Goal: Task Accomplishment & Management: Use online tool/utility

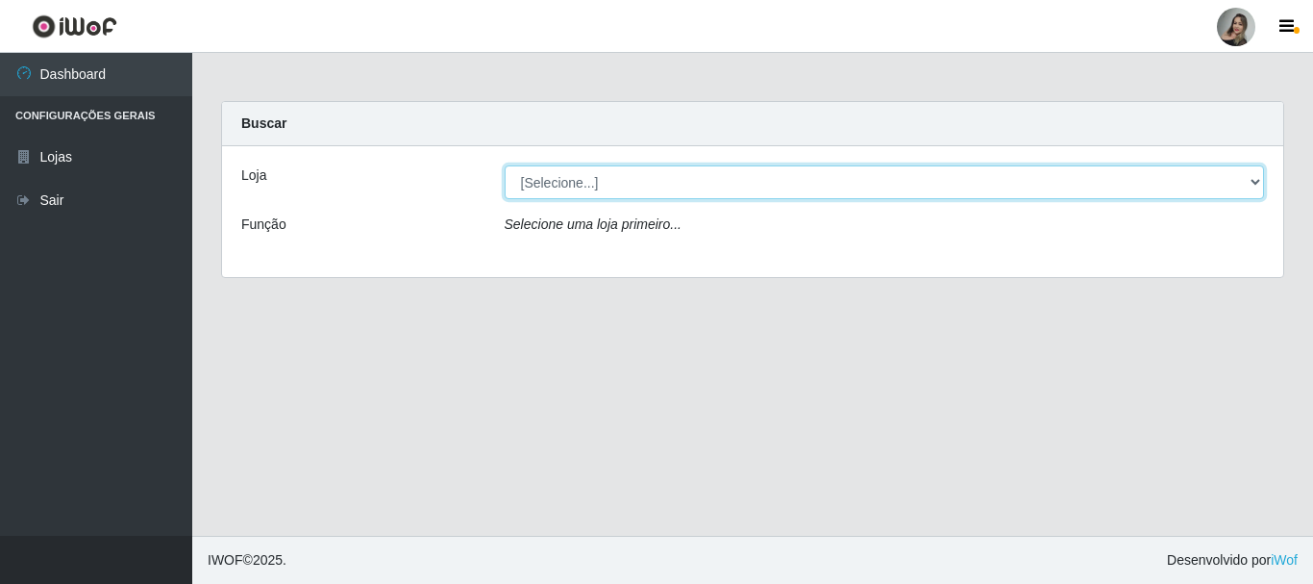
click at [532, 191] on select "[Selecione...] Supermercado Sao Francisco - Amarante" at bounding box center [885, 182] width 760 height 34
select select "383"
click at [505, 165] on select "[Selecione...] Supermercado Sao Francisco - Amarante" at bounding box center [885, 182] width 760 height 34
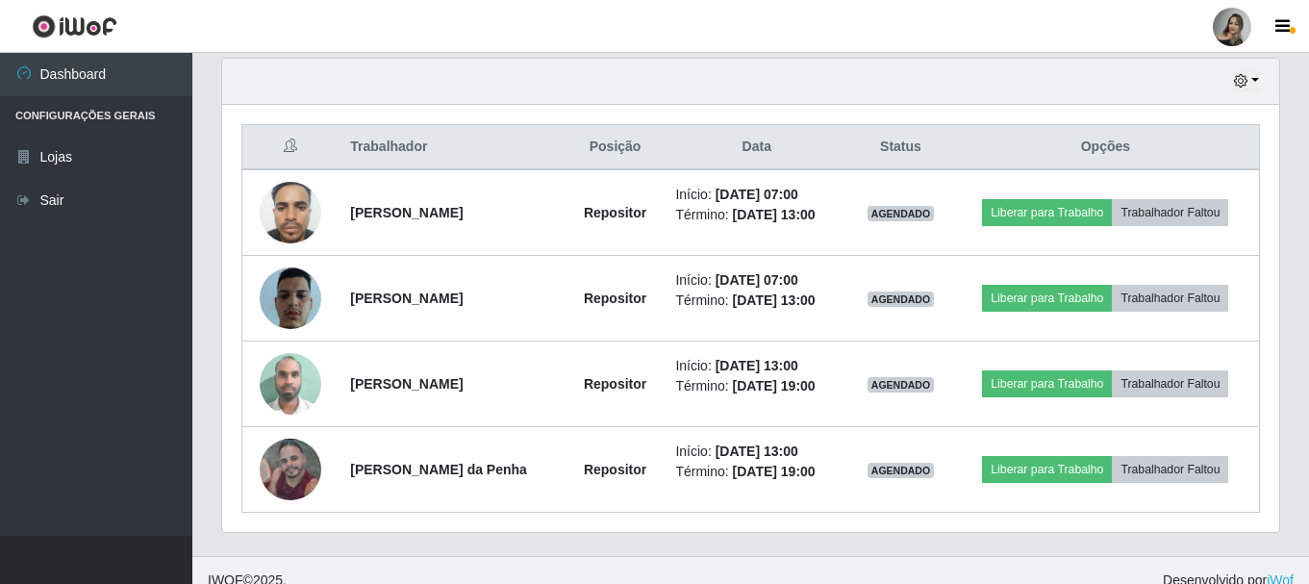
scroll to position [693, 0]
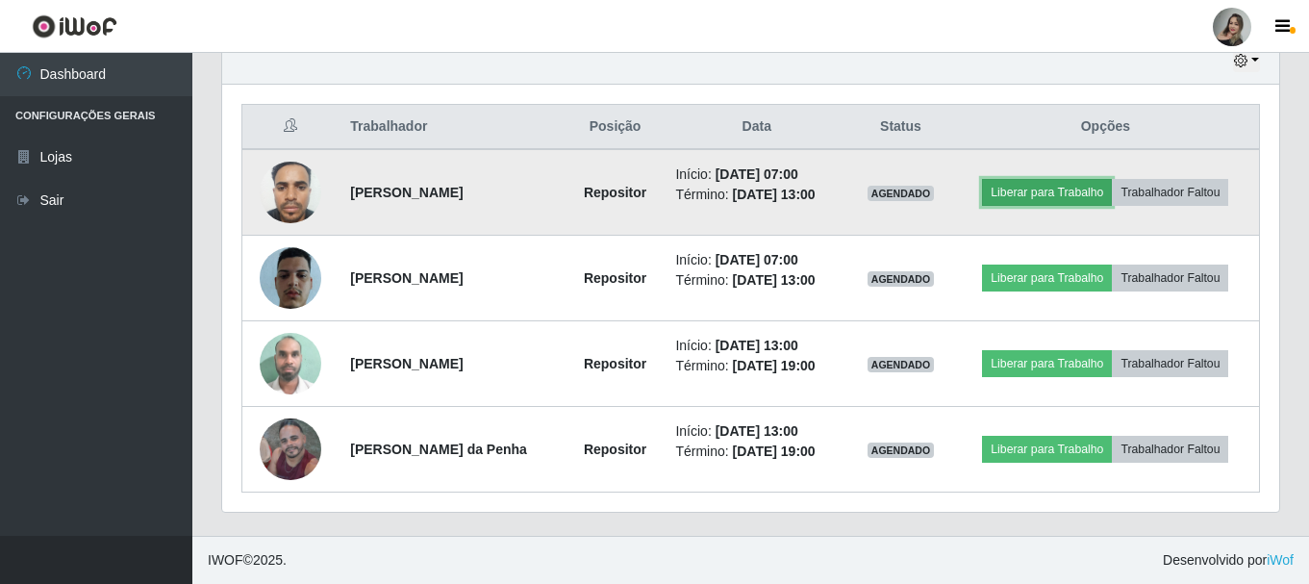
click at [1041, 181] on button "Liberar para Trabalho" at bounding box center [1047, 192] width 130 height 27
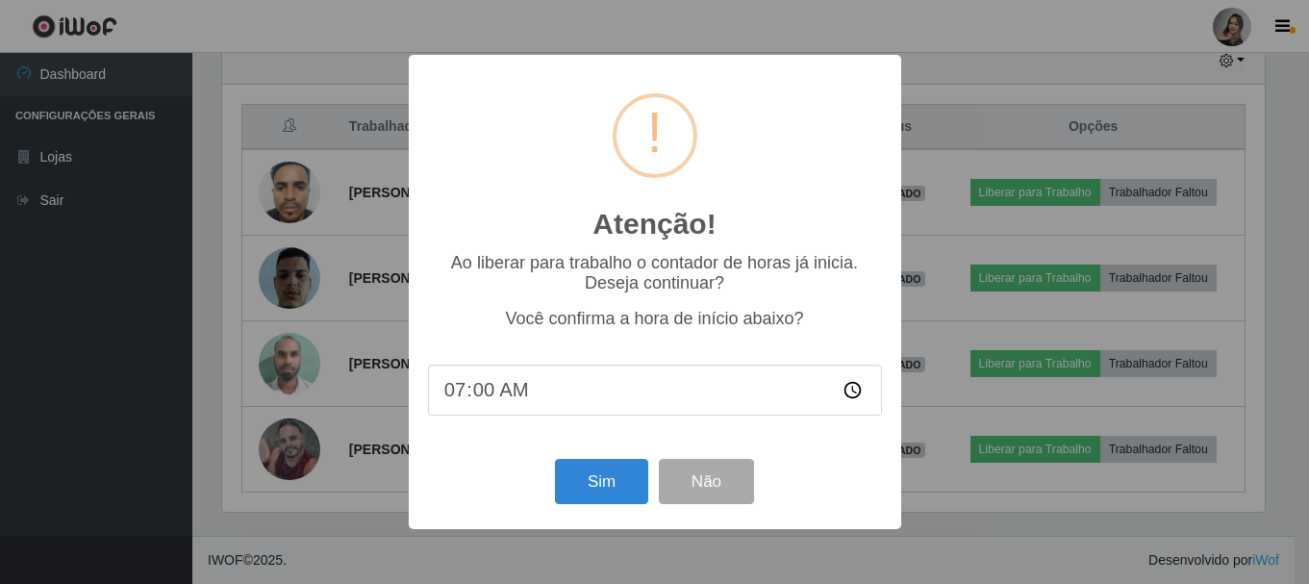
scroll to position [399, 1047]
click at [598, 477] on button "Sim" at bounding box center [603, 481] width 93 height 45
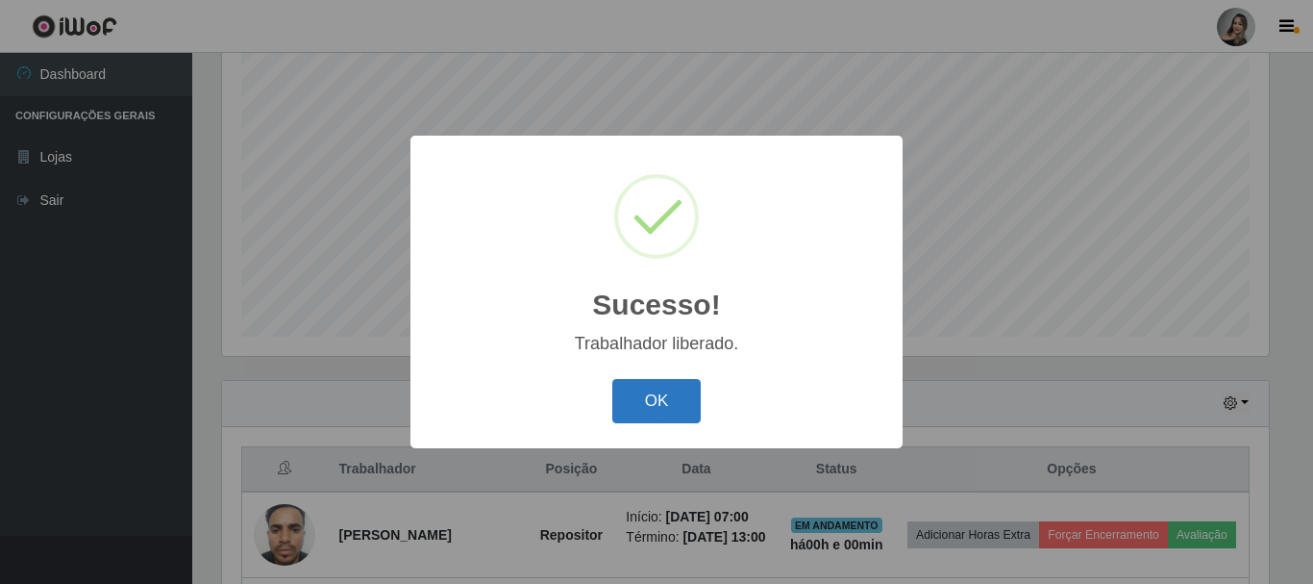
click at [676, 413] on button "OK" at bounding box center [656, 401] width 89 height 45
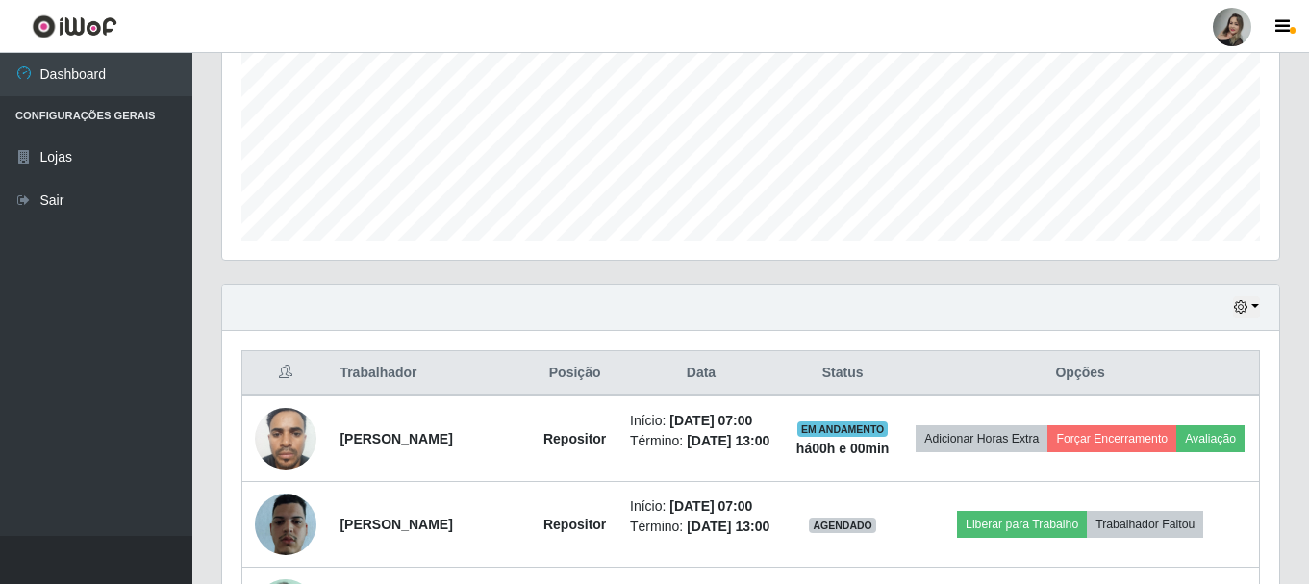
scroll to position [639, 0]
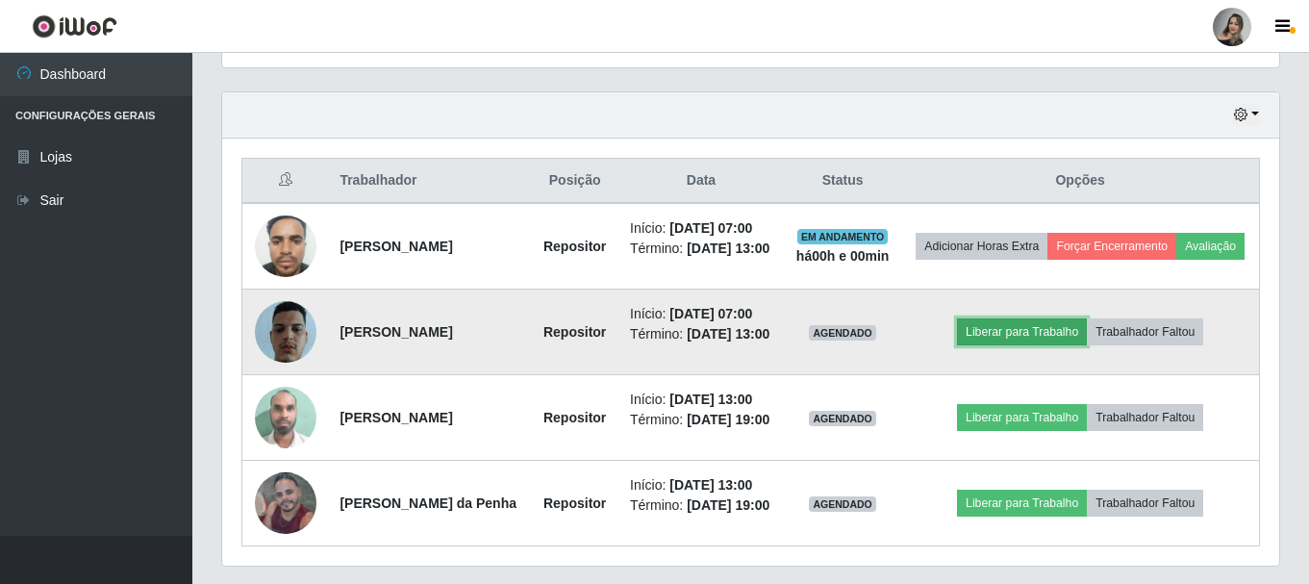
click at [1041, 345] on button "Liberar para Trabalho" at bounding box center [1022, 331] width 130 height 27
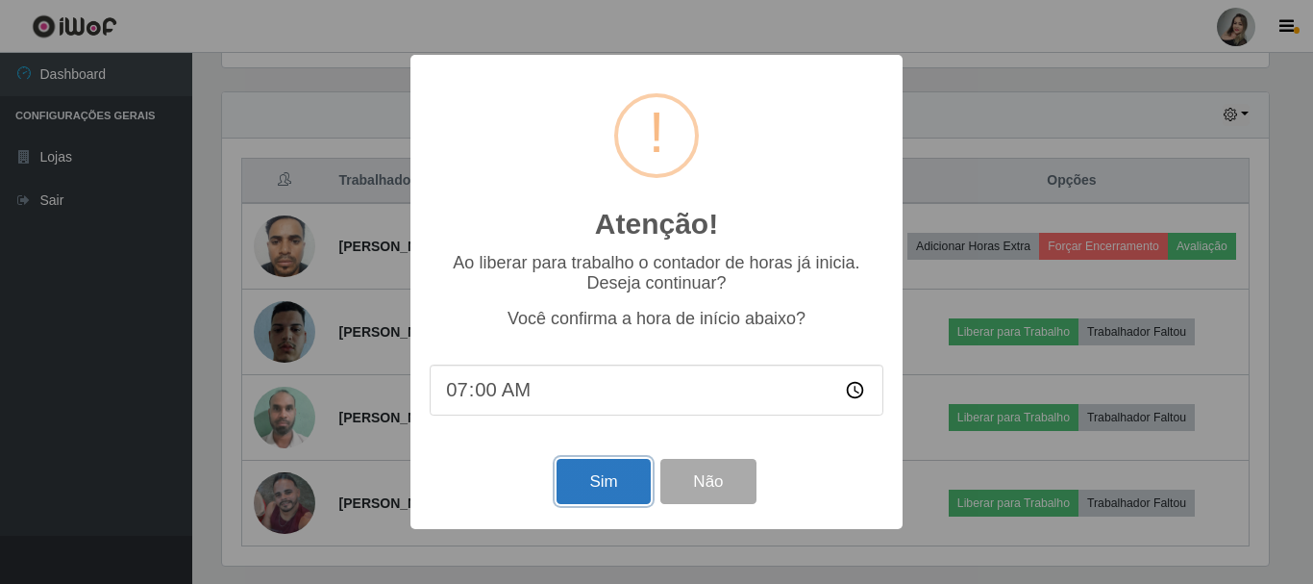
click at [586, 478] on button "Sim" at bounding box center [603, 481] width 93 height 45
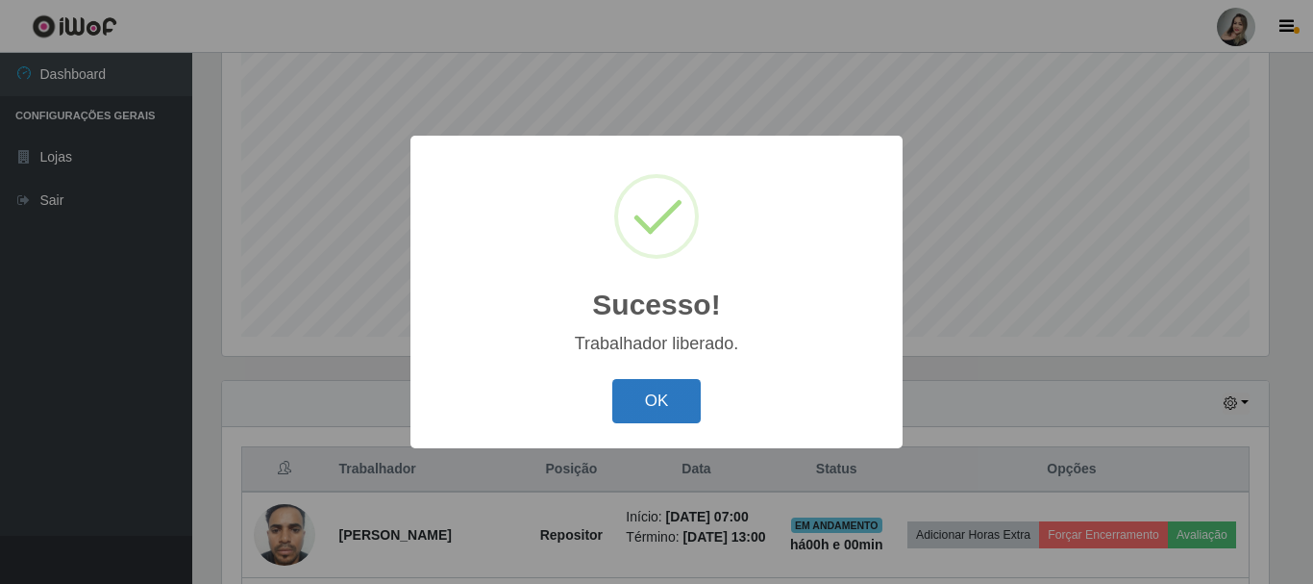
click at [687, 397] on button "OK" at bounding box center [656, 401] width 89 height 45
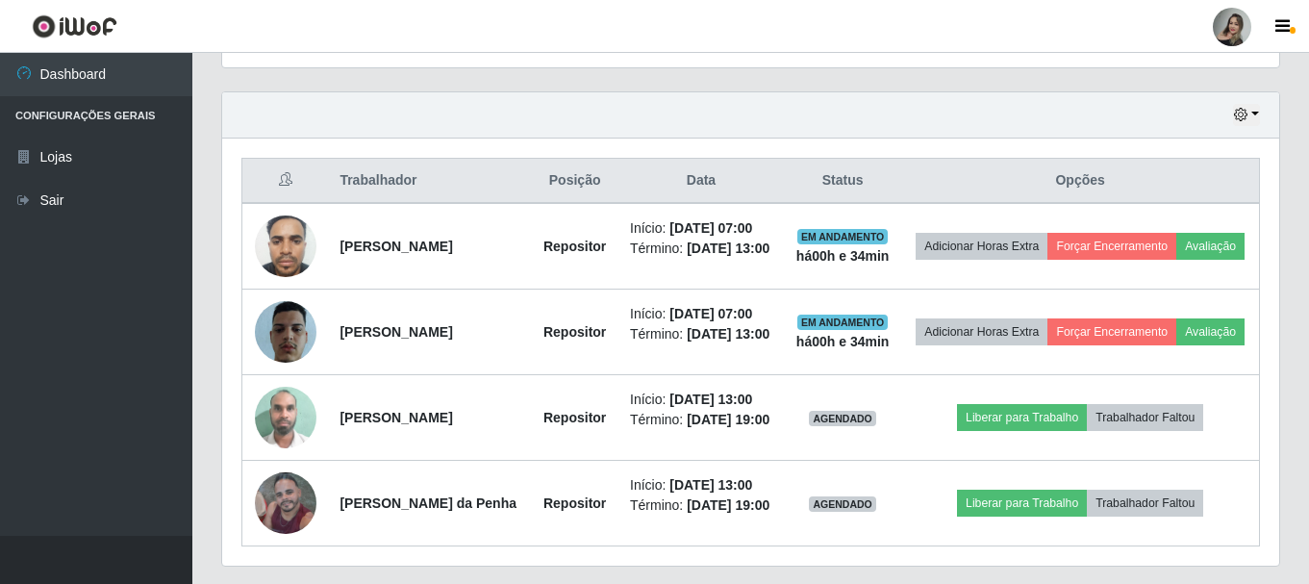
scroll to position [751, 0]
